Goal: Information Seeking & Learning: Learn about a topic

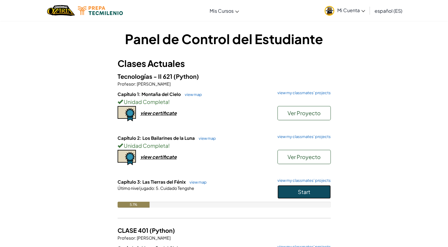
click at [291, 190] on button "Start" at bounding box center [304, 192] width 53 height 14
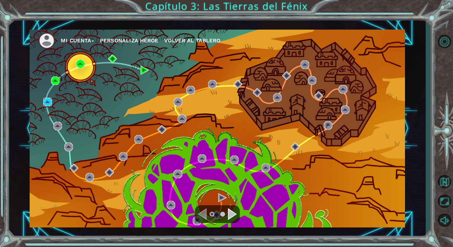
click at [46, 105] on img at bounding box center [47, 102] width 9 height 9
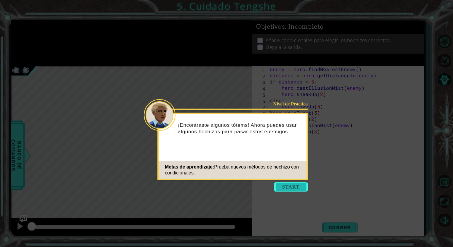
click at [275, 185] on button "Start" at bounding box center [291, 186] width 34 height 9
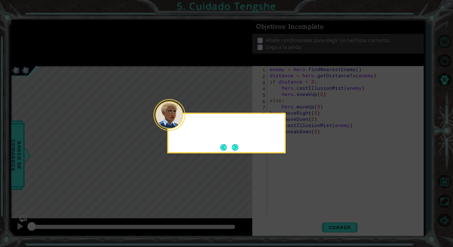
click at [275, 185] on icon at bounding box center [226, 123] width 453 height 247
click at [236, 150] on button "Next" at bounding box center [235, 147] width 7 height 7
click at [236, 150] on icon at bounding box center [226, 123] width 453 height 247
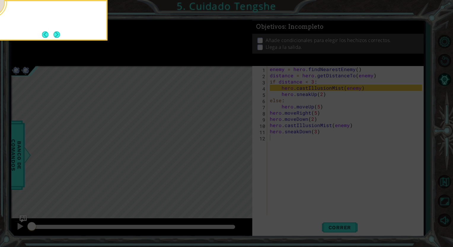
click at [236, 150] on icon at bounding box center [226, 37] width 453 height 421
drag, startPoint x: 236, startPoint y: 150, endPoint x: 153, endPoint y: -2, distance: 173.5
click at [153, 0] on html "1 ההההההההההההההההההההההההההההההההההההההההההההההההההההההההההההההההההההההההההההה…" at bounding box center [226, 123] width 453 height 247
drag, startPoint x: 51, startPoint y: 38, endPoint x: 58, endPoint y: 36, distance: 7.1
click at [58, 36] on footer at bounding box center [51, 34] width 18 height 9
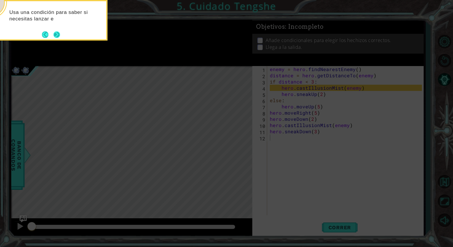
click at [58, 36] on button "Next" at bounding box center [56, 34] width 7 height 7
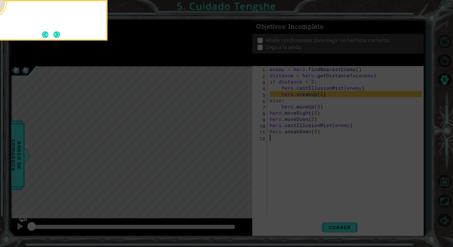
click at [58, 36] on button "Next" at bounding box center [56, 34] width 7 height 7
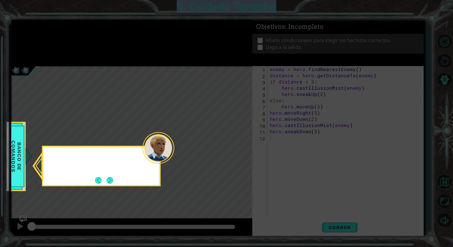
click at [58, 36] on icon at bounding box center [226, 123] width 453 height 247
click at [107, 178] on button "Next" at bounding box center [110, 180] width 7 height 7
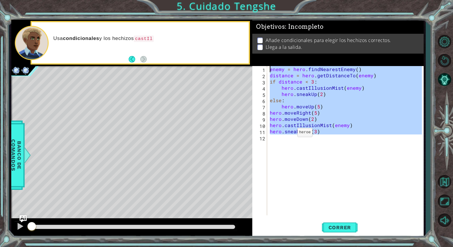
drag, startPoint x: 344, startPoint y: 156, endPoint x: 185, endPoint y: 33, distance: 201.2
click at [185, 33] on div "1 ההההההההההההההההההההההההההההההההההההההההההההההההההההההההההההההההההההההההההההה…" at bounding box center [217, 129] width 413 height 218
type textarea "enemy = hero.findNearestEnemy() distance = hero.getDistanceTo(enemy)"
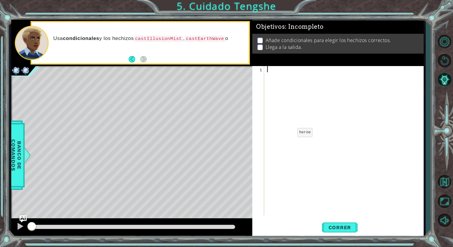
paste textarea "hero.sneakDown(3)"
type textarea "hero.sneakDown(3)"
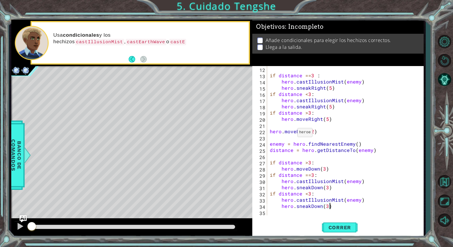
scroll to position [68, 0]
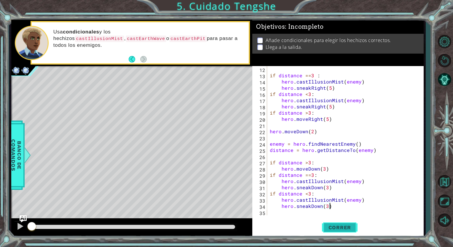
click at [338, 222] on button "Correr" at bounding box center [340, 227] width 36 height 17
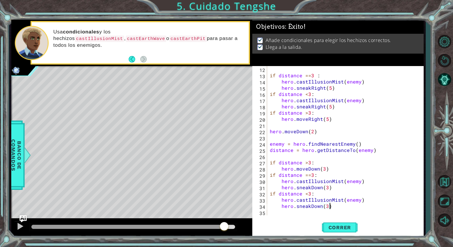
drag, startPoint x: 217, startPoint y: 225, endPoint x: 231, endPoint y: 223, distance: 14.0
click at [231, 225] on div at bounding box center [133, 227] width 204 height 4
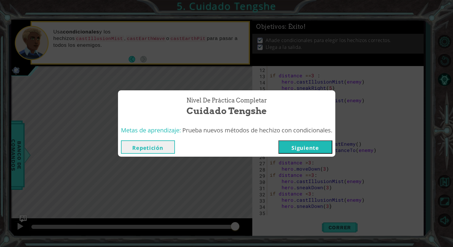
click at [331, 143] on button "Siguiente" at bounding box center [305, 147] width 54 height 13
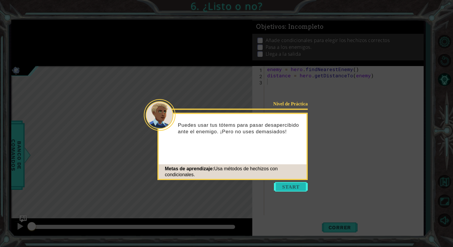
click at [299, 186] on button "Start" at bounding box center [291, 186] width 34 height 9
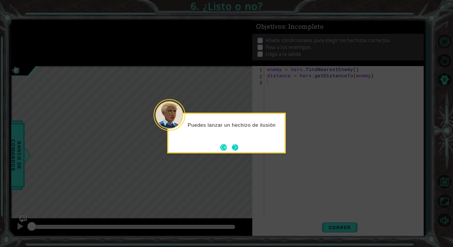
click at [238, 144] on button "Next" at bounding box center [235, 147] width 7 height 7
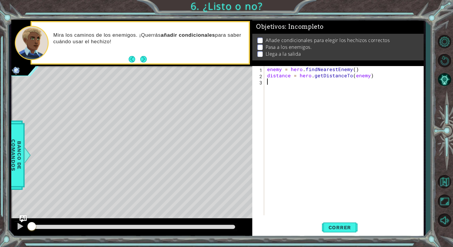
drag, startPoint x: 291, startPoint y: 104, endPoint x: 220, endPoint y: 44, distance: 93.2
click at [220, 44] on div "1 ההההההההההההההההההההההההההההההההההההההההההההההההההההההההההההההההההההההההההההה…" at bounding box center [217, 129] width 413 height 218
type textarea "enemy = hero.findNearestEnemy() distance = hero.getDistanceTo(enemy)"
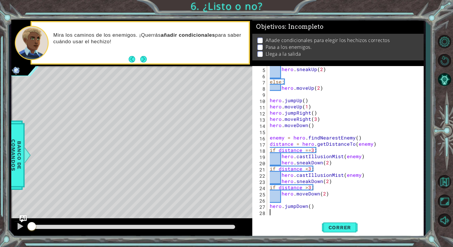
scroll to position [25, 0]
click at [336, 225] on span "Correr" at bounding box center [339, 228] width 35 height 6
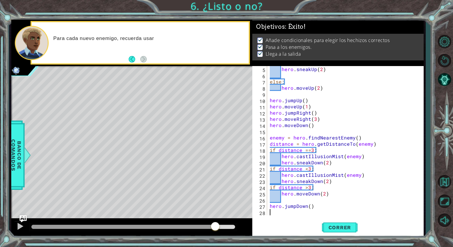
drag, startPoint x: 215, startPoint y: 226, endPoint x: 228, endPoint y: 228, distance: 12.9
click at [228, 228] on div at bounding box center [133, 227] width 204 height 4
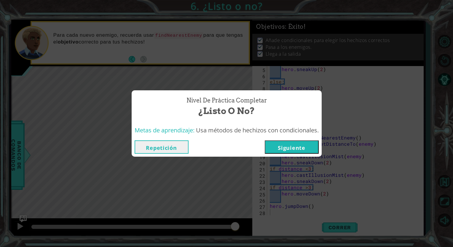
click at [313, 150] on button "Siguiente" at bounding box center [292, 147] width 54 height 13
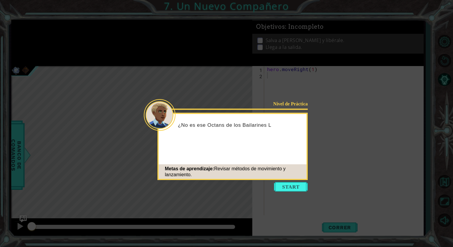
click at [282, 182] on icon at bounding box center [226, 123] width 453 height 247
click at [286, 186] on button "Start" at bounding box center [291, 186] width 34 height 9
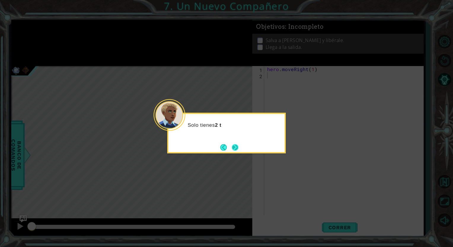
click at [234, 146] on button "Next" at bounding box center [235, 147] width 7 height 7
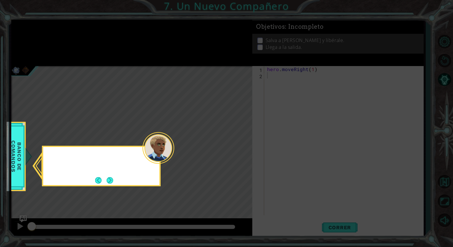
click at [234, 146] on icon at bounding box center [226, 123] width 453 height 247
click at [108, 181] on button "Next" at bounding box center [109, 180] width 7 height 7
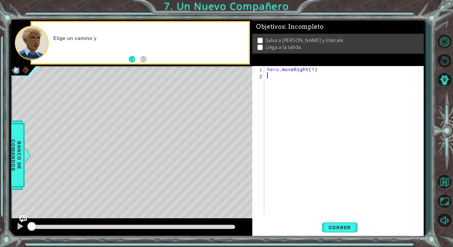
drag, startPoint x: 307, startPoint y: 91, endPoint x: 138, endPoint y: 19, distance: 183.9
click at [138, 19] on div "1 ההההההההההההההההההההההההההההההההההההההההההההההההההההההההההההההההההההההההההההה…" at bounding box center [226, 123] width 453 height 247
type textarea "hero.moveRight(1)"
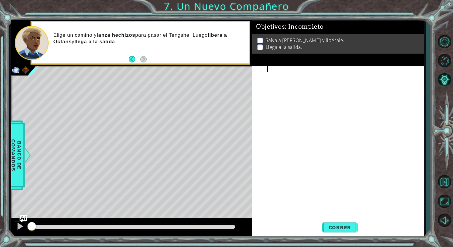
paste textarea "}"
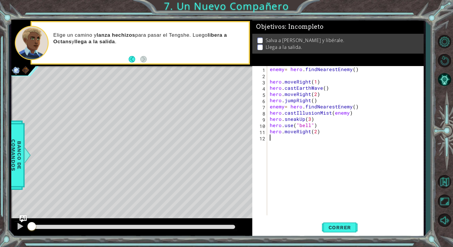
type textarea "}"
click at [349, 228] on span "Correr" at bounding box center [339, 228] width 35 height 6
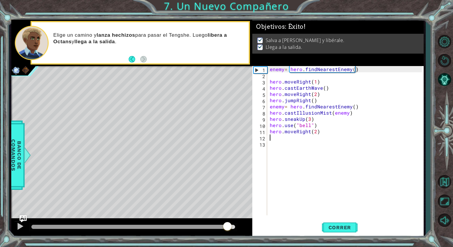
drag, startPoint x: 227, startPoint y: 226, endPoint x: 241, endPoint y: 227, distance: 13.9
click at [241, 227] on div at bounding box center [131, 227] width 241 height 19
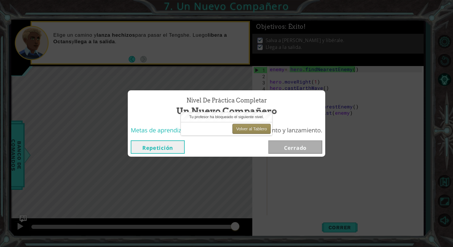
click at [245, 127] on button "Volver al Tablero" at bounding box center [251, 129] width 38 height 10
drag, startPoint x: 245, startPoint y: 127, endPoint x: 242, endPoint y: 122, distance: 6.0
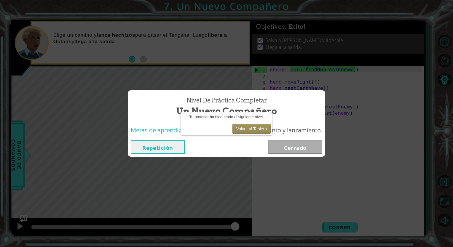
click at [242, 122] on div "Volver al Tablero" at bounding box center [226, 128] width 91 height 13
click at [254, 127] on button "Volver al Tablero" at bounding box center [251, 129] width 38 height 10
click at [313, 110] on div "Nivel de Práctica Completar Un Nuevo Compañero" at bounding box center [226, 106] width 191 height 27
click at [245, 130] on button "Volver al Tablero" at bounding box center [251, 129] width 38 height 10
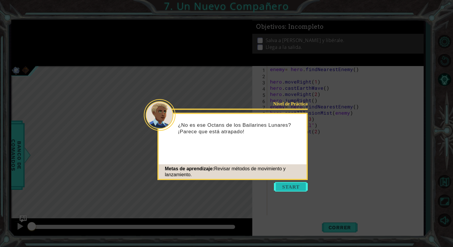
click at [302, 188] on button "Start" at bounding box center [291, 186] width 34 height 9
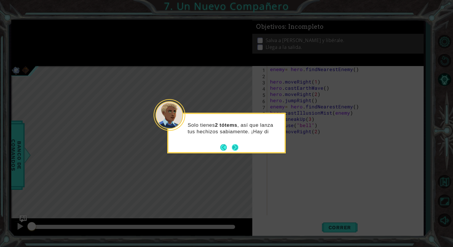
click at [237, 149] on button "Next" at bounding box center [235, 147] width 7 height 7
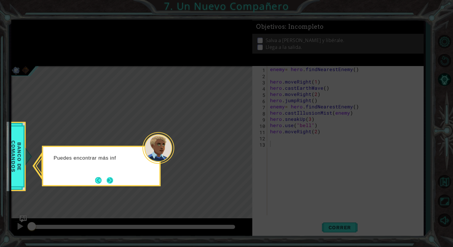
click at [111, 180] on button "Next" at bounding box center [110, 180] width 7 height 7
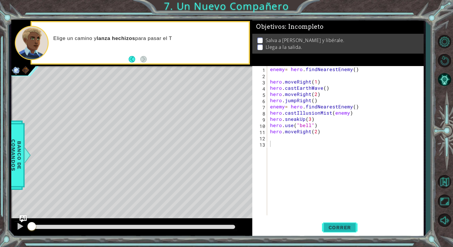
click at [345, 235] on button "Correr" at bounding box center [340, 227] width 36 height 17
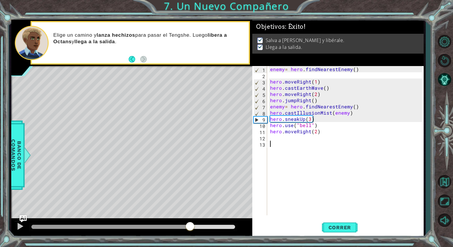
drag, startPoint x: 166, startPoint y: 226, endPoint x: 190, endPoint y: 233, distance: 24.6
click at [190, 233] on div at bounding box center [131, 227] width 241 height 19
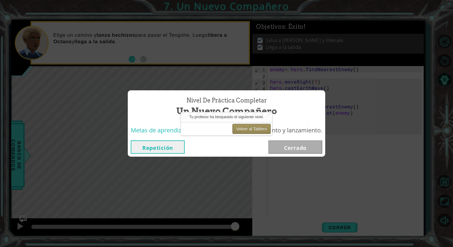
click at [260, 127] on button "Volver al Tablero" at bounding box center [251, 129] width 38 height 10
